Goal: Check status: Check status

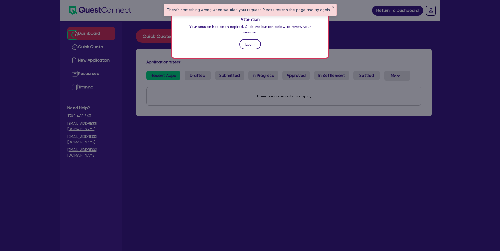
click at [248, 39] on link "Login" at bounding box center [250, 44] width 22 height 10
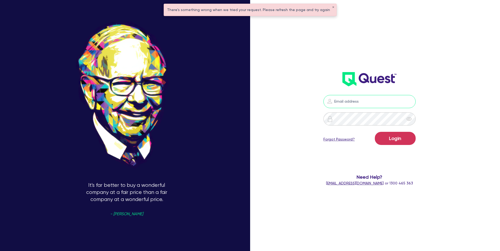
type input "[EMAIL_ADDRESS][DOMAIN_NAME]"
click at [399, 136] on button "Login" at bounding box center [395, 138] width 41 height 13
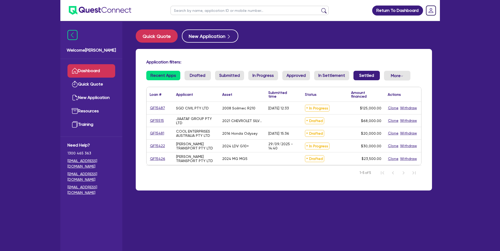
click at [367, 76] on link "Settled" at bounding box center [366, 75] width 26 height 9
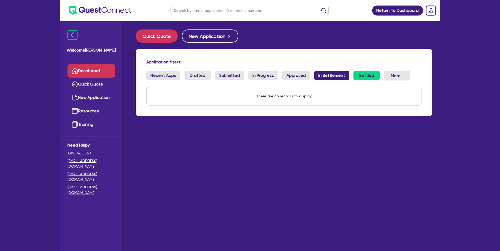
click at [321, 73] on link "In Settlement" at bounding box center [331, 75] width 35 height 9
click at [290, 77] on link "Approved" at bounding box center [296, 75] width 28 height 9
click at [247, 67] on div "Application filters: Recent Apps Drafted Submitted In Progress Approved In Sett…" at bounding box center [284, 82] width 296 height 67
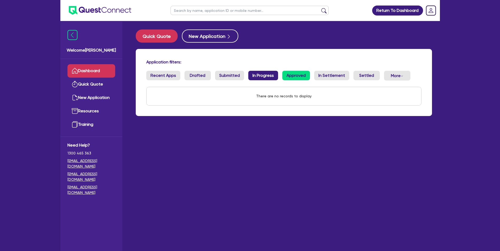
click at [253, 74] on link "In Progress" at bounding box center [263, 75] width 30 height 9
